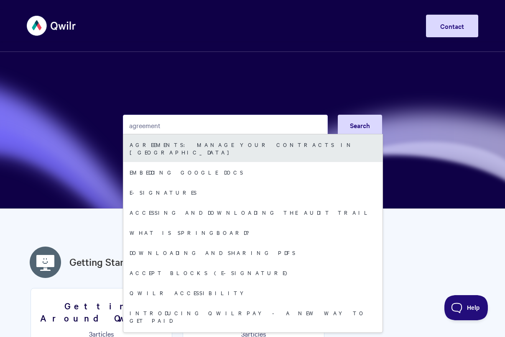
type input "agreement"
click at [173, 138] on link "Agreements: Manage your Contracts in [GEOGRAPHIC_DATA]" at bounding box center [252, 148] width 259 height 28
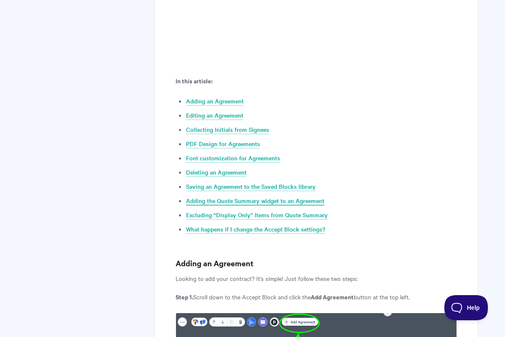
click at [257, 198] on link "Adding the Quote Summary widget to an Agreement" at bounding box center [255, 200] width 138 height 9
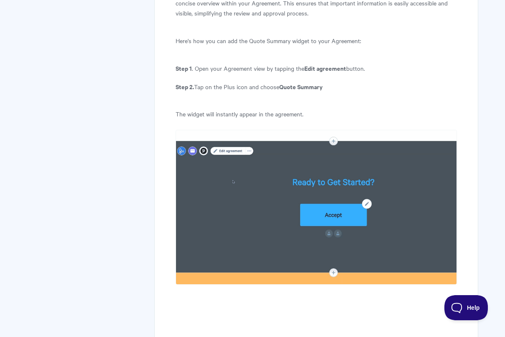
scroll to position [5625, 0]
